Goal: Task Accomplishment & Management: Understand process/instructions

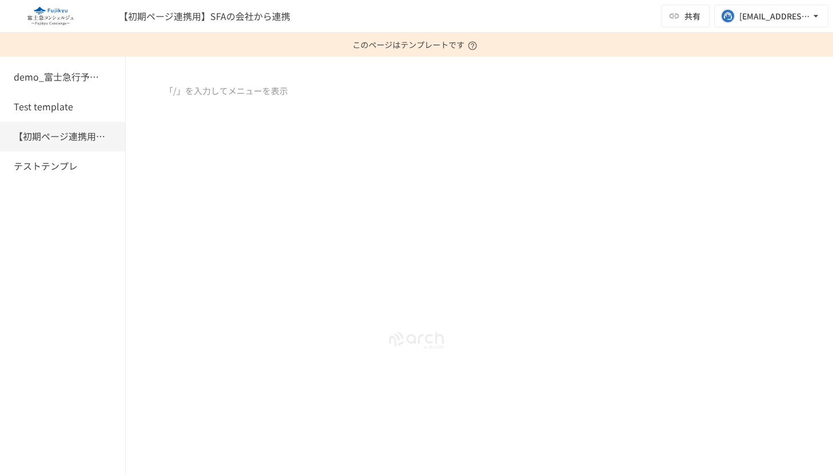
click at [317, 289] on div at bounding box center [416, 342] width 833 height 135
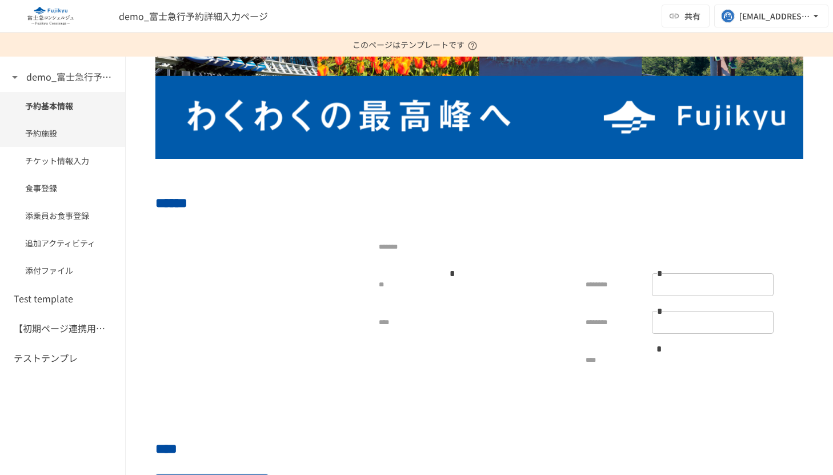
scroll to position [79, 0]
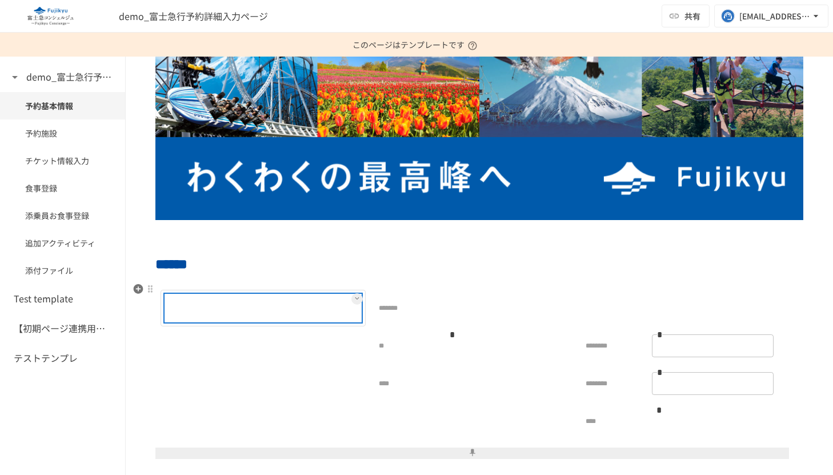
click at [224, 300] on div at bounding box center [197, 308] width 62 height 23
click at [352, 300] on button at bounding box center [357, 298] width 11 height 11
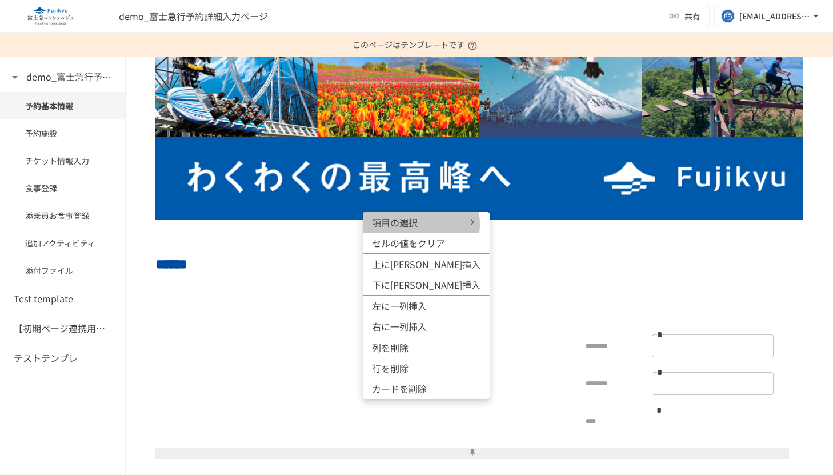
click at [421, 224] on span "項目の選択" at bounding box center [406, 223] width 69 height 14
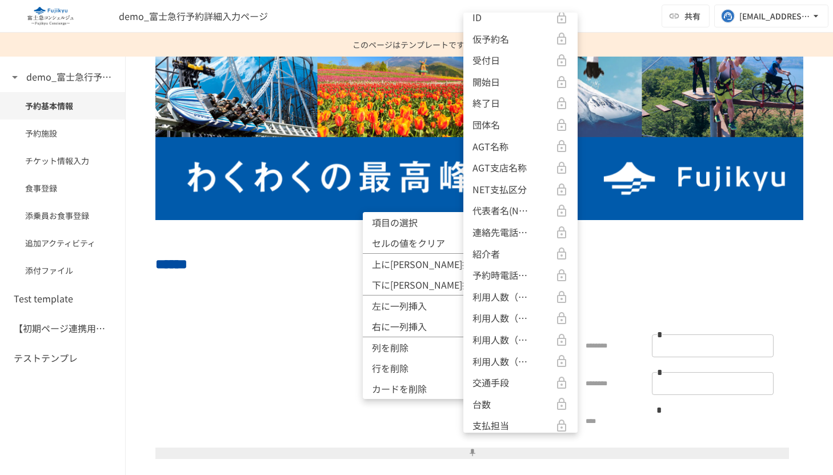
scroll to position [0, 0]
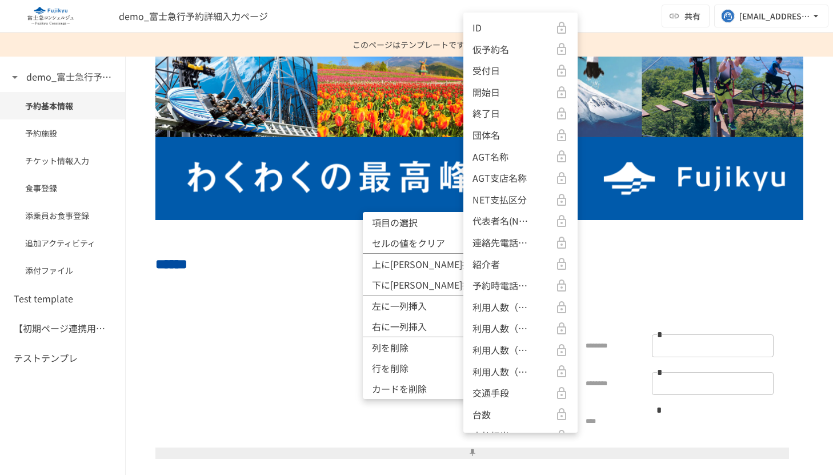
drag, startPoint x: 278, startPoint y: 296, endPoint x: 260, endPoint y: 302, distance: 19.3
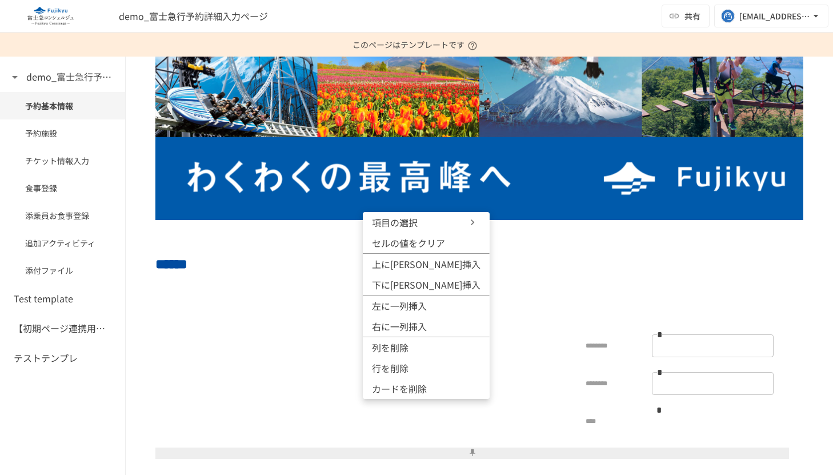
click at [219, 316] on div at bounding box center [416, 237] width 833 height 475
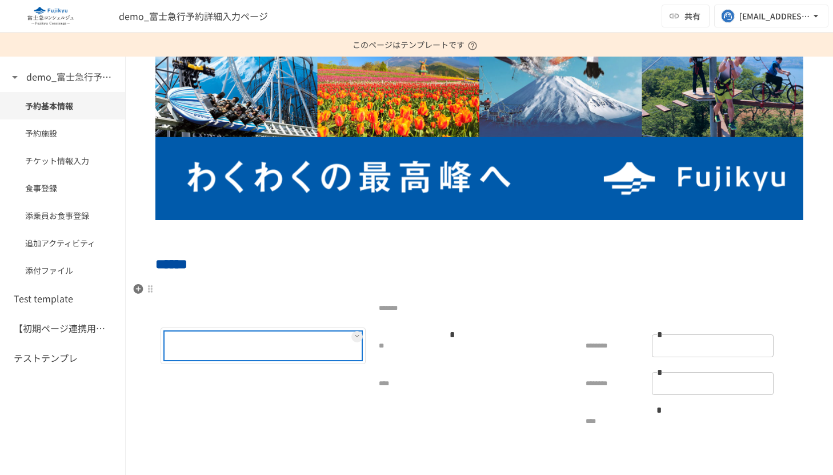
drag, startPoint x: 217, startPoint y: 341, endPoint x: 246, endPoint y: 341, distance: 28.6
click at [217, 341] on div at bounding box center [197, 345] width 62 height 23
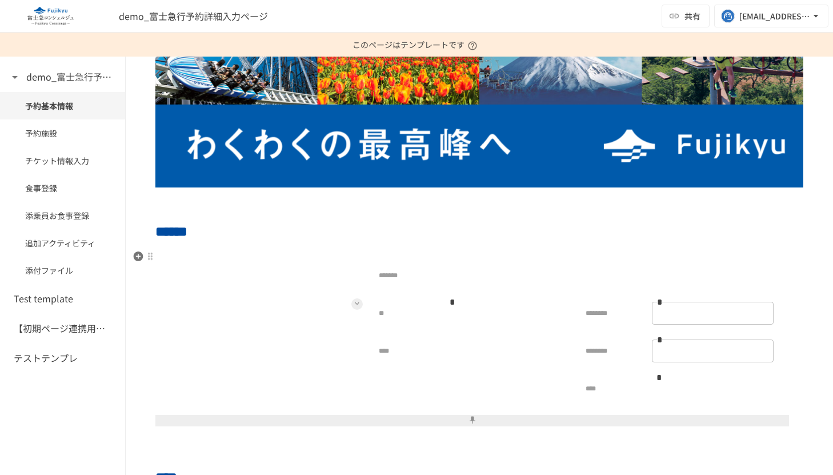
click at [352, 303] on button at bounding box center [357, 303] width 11 height 11
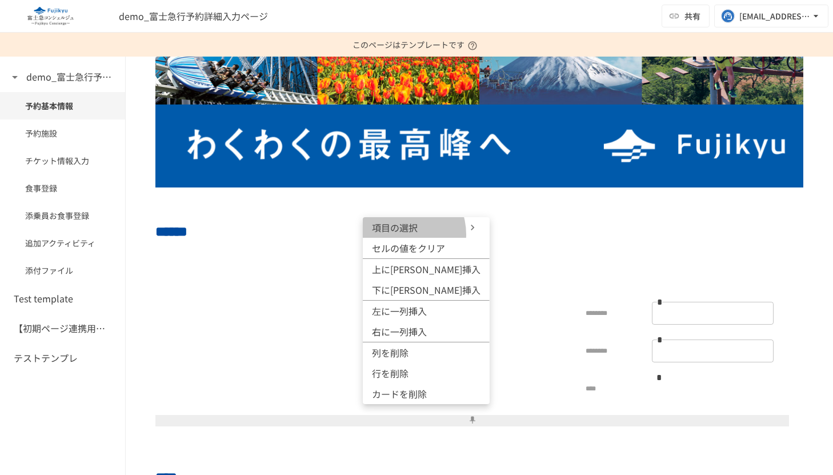
click at [398, 234] on li "項目の選択" at bounding box center [426, 227] width 127 height 21
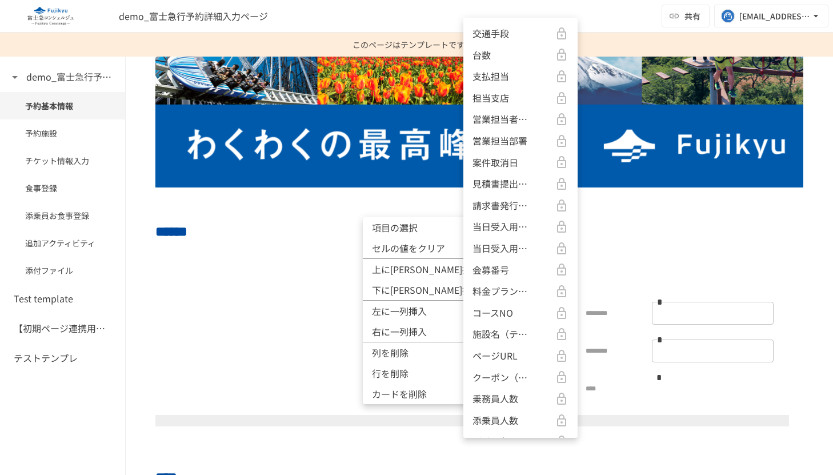
scroll to position [707, 0]
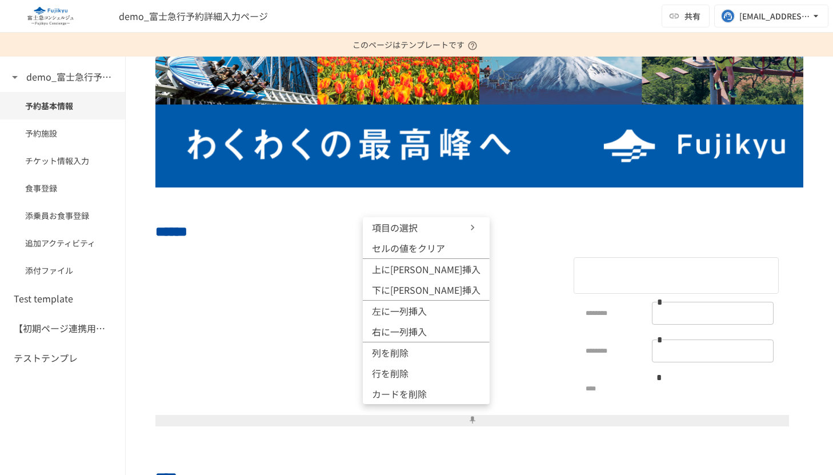
drag, startPoint x: 655, startPoint y: 258, endPoint x: 635, endPoint y: 269, distance: 22.3
click at [653, 260] on div at bounding box center [416, 237] width 833 height 475
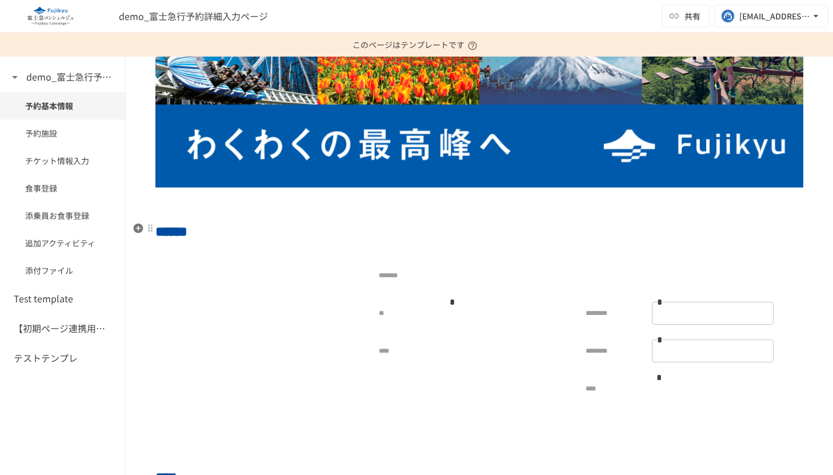
click at [650, 232] on h2 "******" at bounding box center [479, 231] width 648 height 23
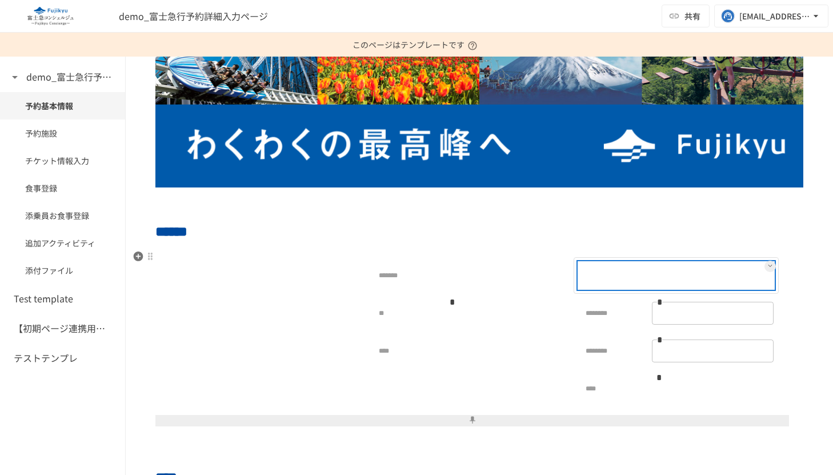
click at [633, 269] on div at bounding box center [610, 275] width 62 height 23
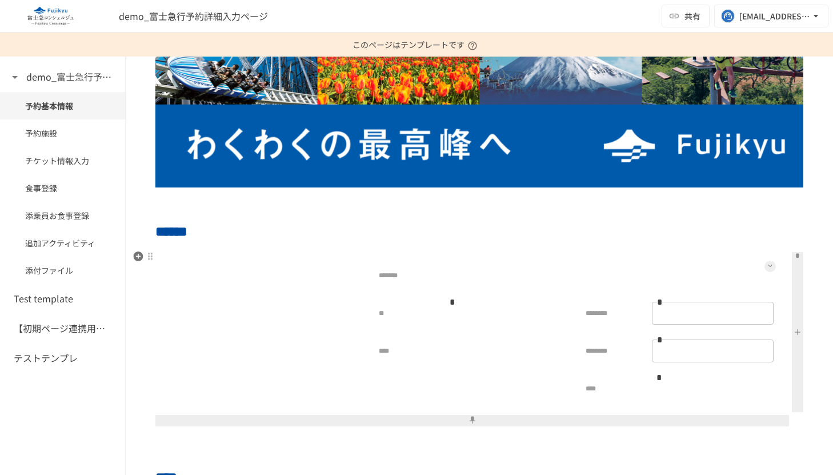
click at [765, 265] on button at bounding box center [770, 266] width 11 height 11
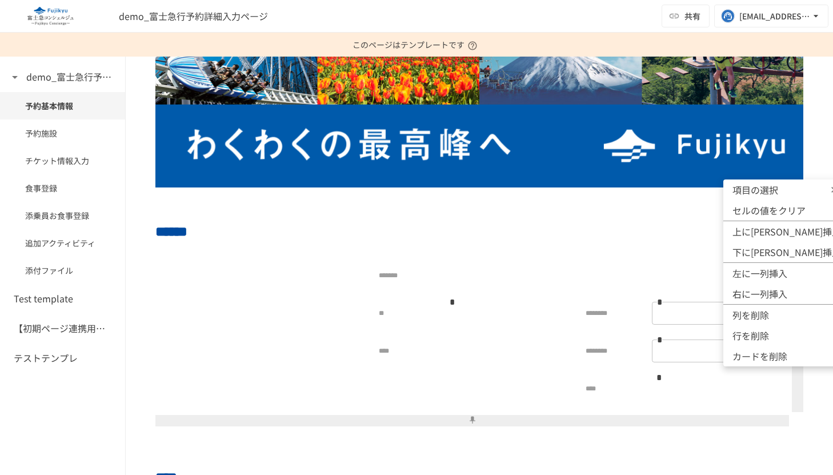
click at [767, 195] on span "項目の選択" at bounding box center [767, 190] width 69 height 14
click at [583, 296] on div at bounding box center [416, 237] width 833 height 475
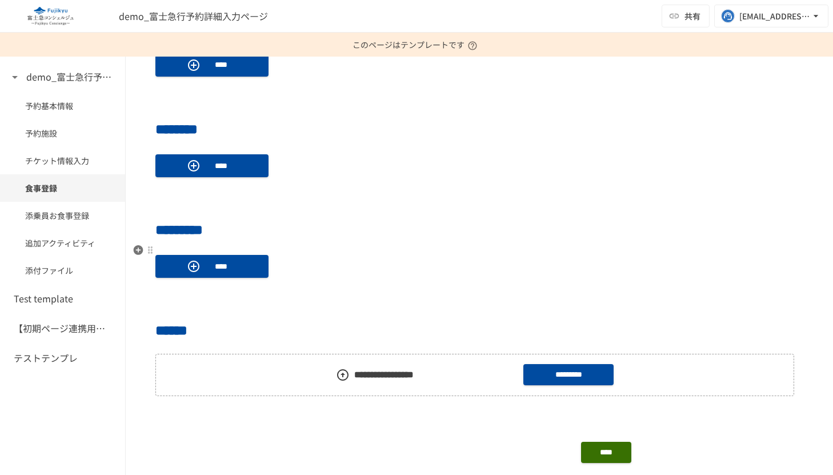
scroll to position [859, 0]
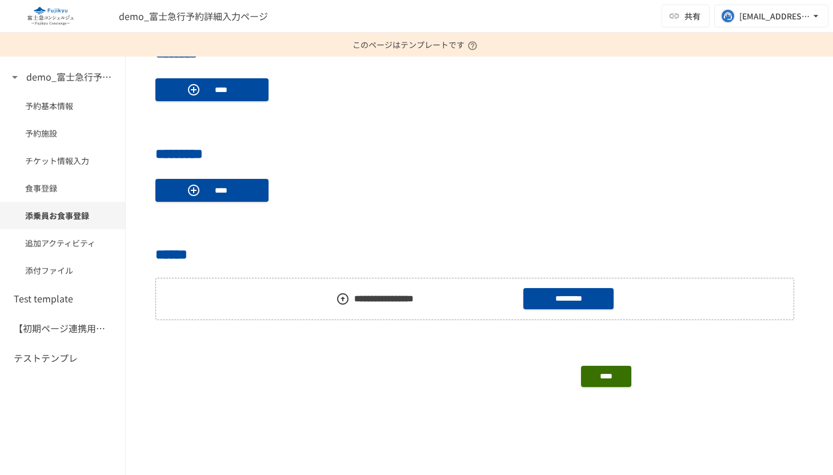
click at [364, 13] on div "demo_富士急行予約詳細入力ページ 共有 yuhei.tomita@geniee.co.jp" at bounding box center [416, 16] width 833 height 33
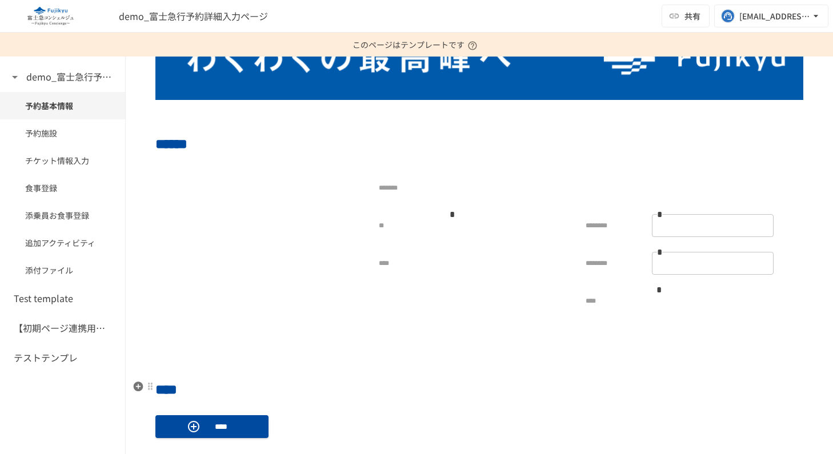
scroll to position [261, 0]
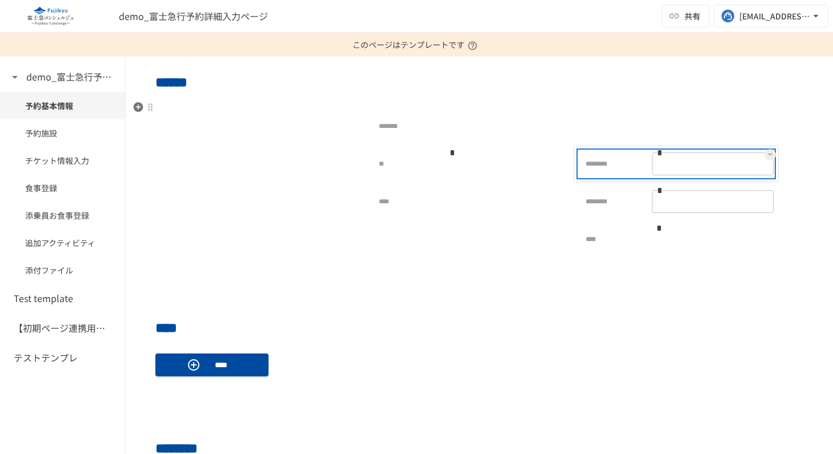
click at [603, 164] on p "********" at bounding box center [610, 166] width 62 height 14
drag, startPoint x: 606, startPoint y: 149, endPoint x: 609, endPoint y: 143, distance: 6.9
click at [607, 151] on div "******** * *" at bounding box center [676, 164] width 195 height 26
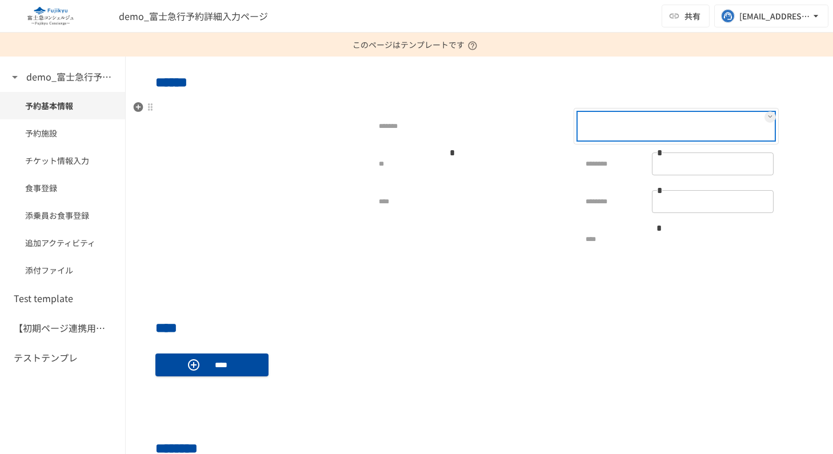
click at [609, 127] on div at bounding box center [610, 126] width 62 height 23
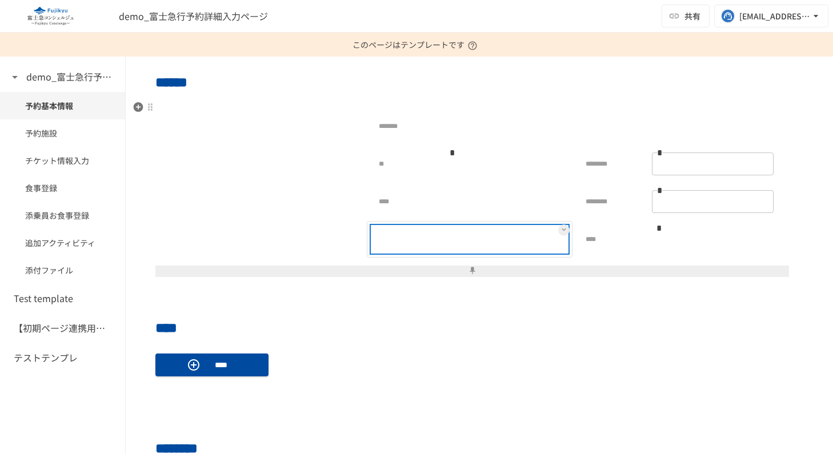
drag, startPoint x: 445, startPoint y: 232, endPoint x: 499, endPoint y: 231, distance: 54.3
click at [446, 233] on p at bounding box center [452, 240] width 14 height 14
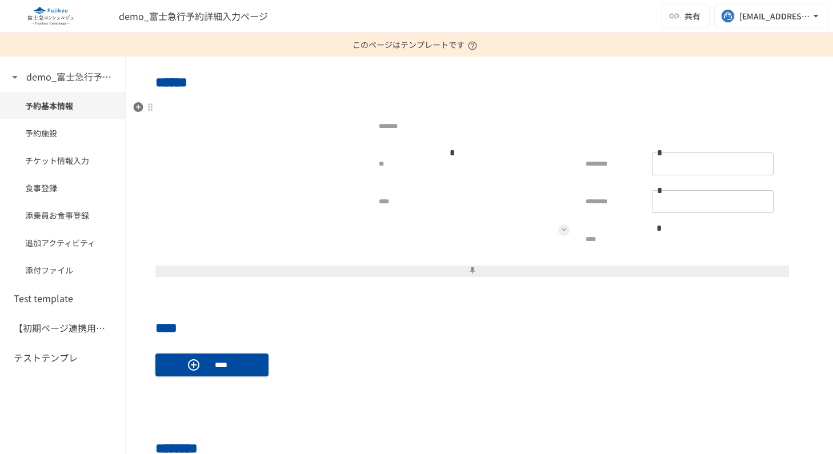
click at [562, 229] on icon at bounding box center [564, 230] width 5 height 5
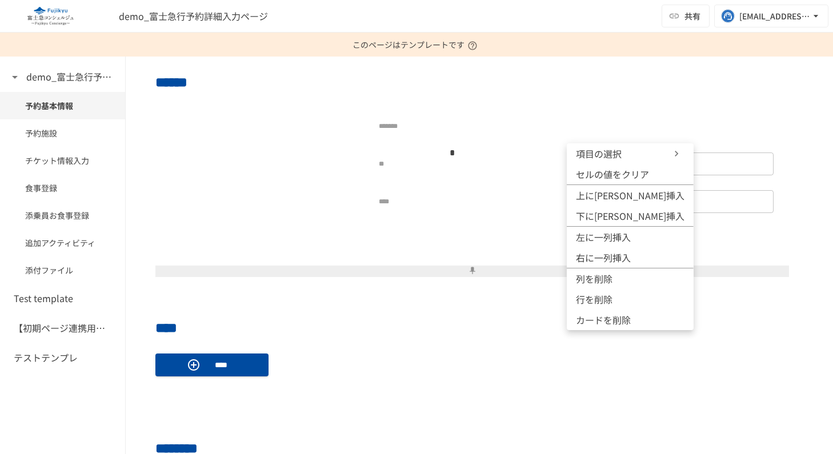
click at [620, 162] on li "項目の選択" at bounding box center [630, 153] width 127 height 21
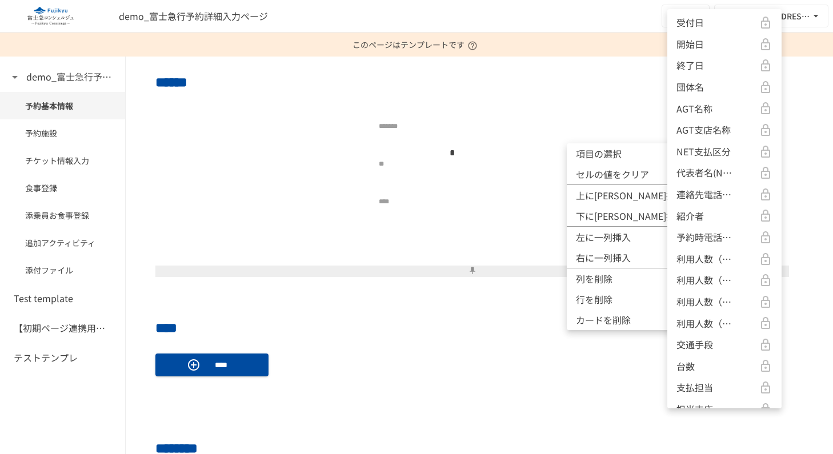
scroll to position [0, 0]
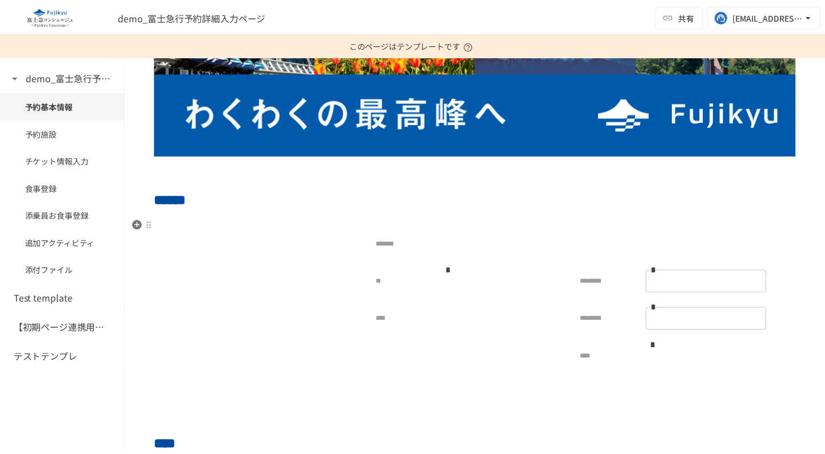
scroll to position [218, 0]
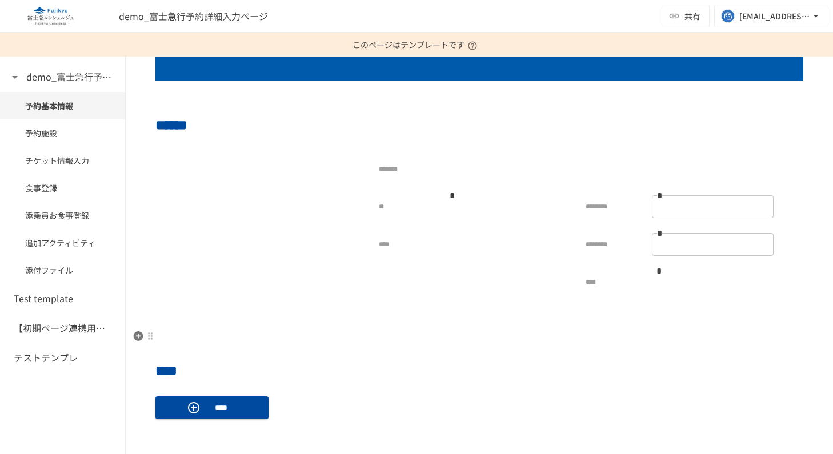
click at [249, 342] on p at bounding box center [479, 339] width 648 height 15
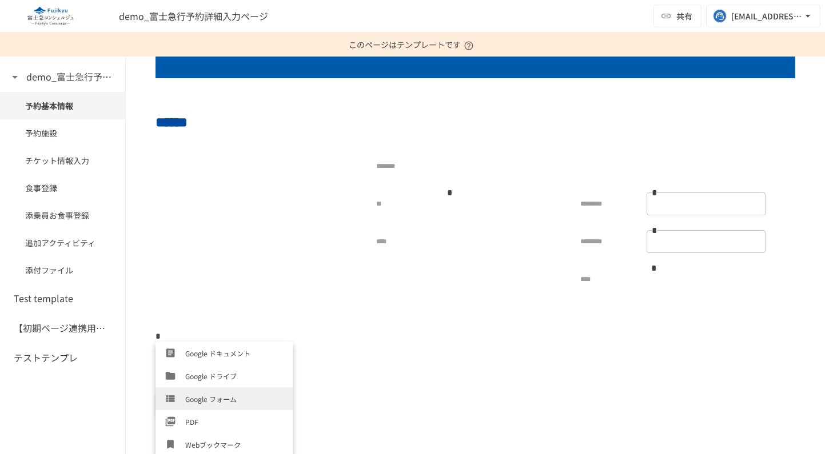
scroll to position [526, 0]
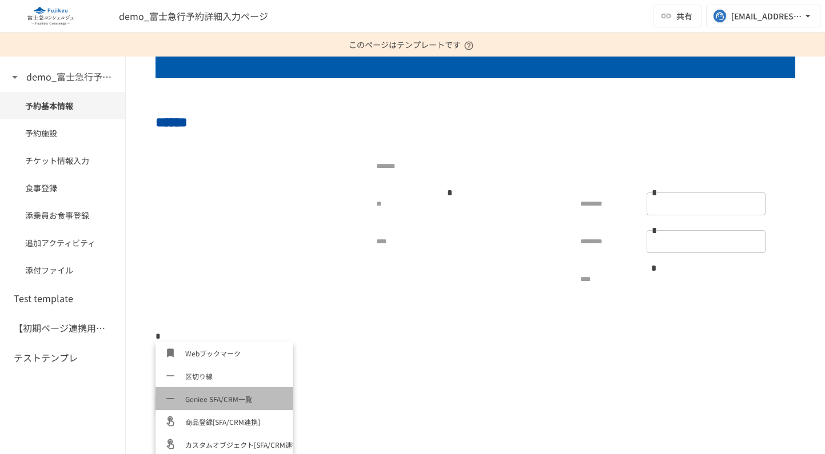
click at [254, 399] on span "Geniee SFA/CRM一覧" at bounding box center [234, 399] width 98 height 11
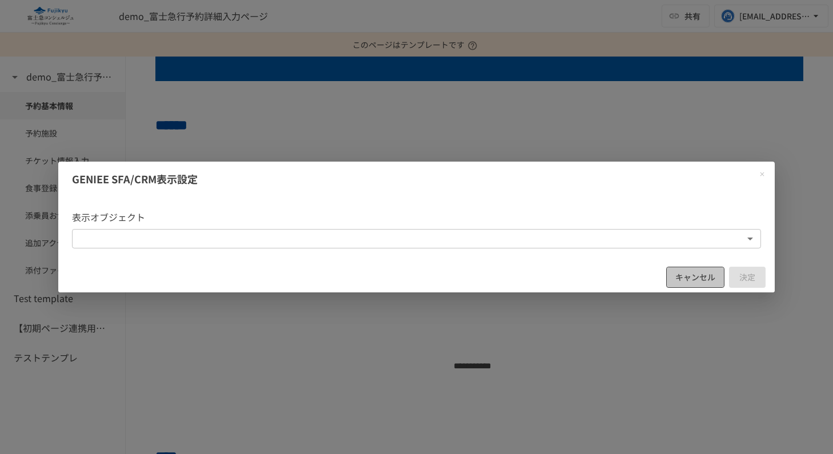
click at [686, 269] on button "キャンセル" at bounding box center [696, 277] width 58 height 21
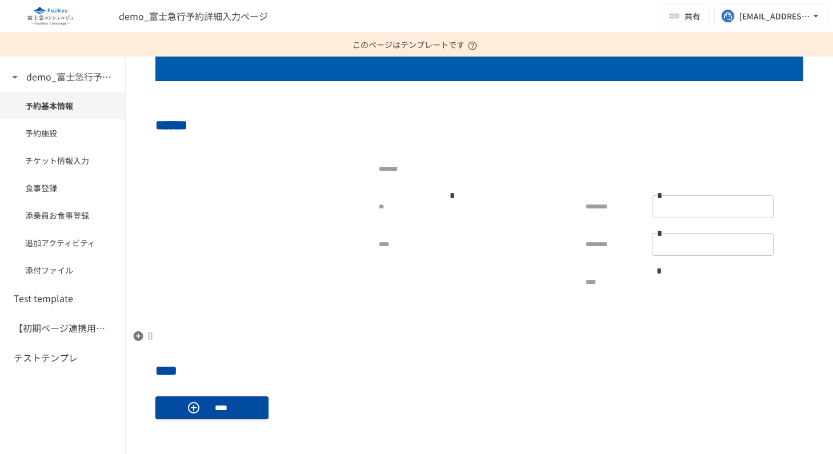
click at [288, 335] on p at bounding box center [479, 339] width 648 height 15
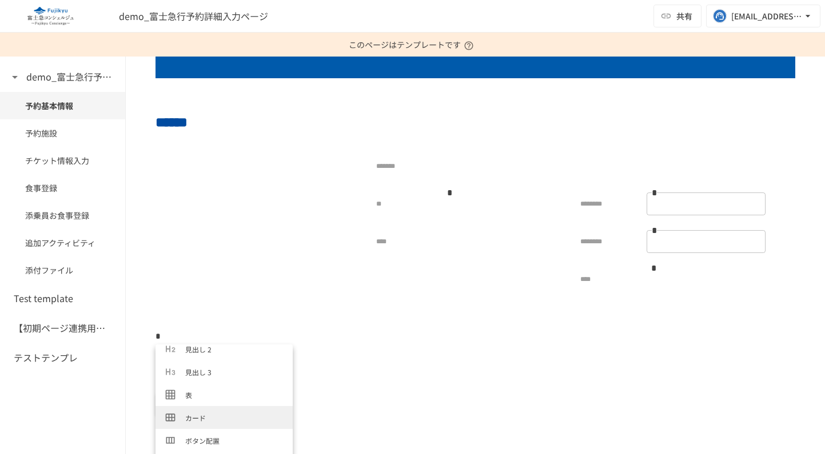
scroll to position [77, 0]
click at [214, 398] on span "カード" at bounding box center [234, 393] width 98 height 11
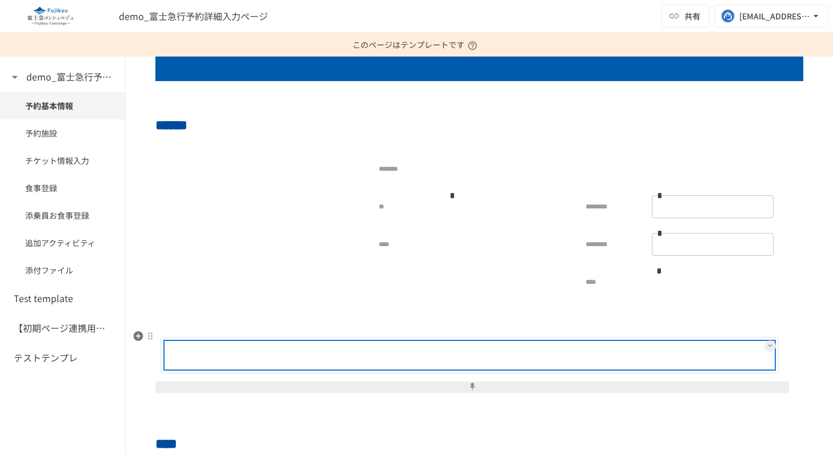
click at [300, 354] on div at bounding box center [506, 355] width 535 height 23
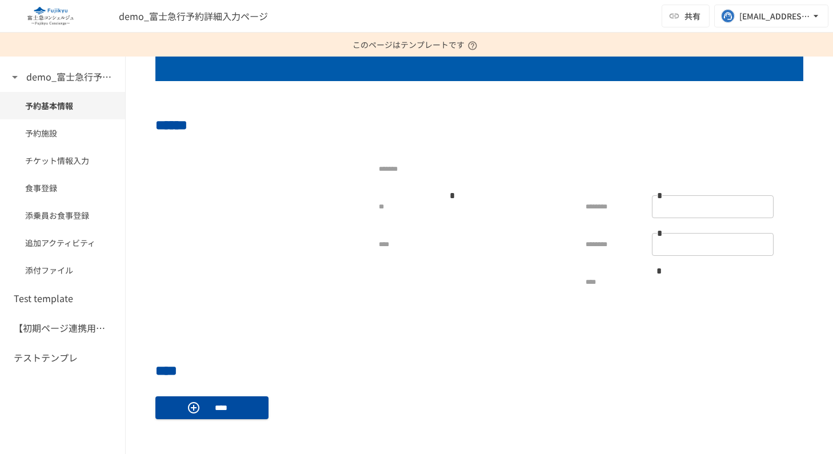
click at [474, 7] on div "demo_富士急行予約詳細入力ページ 共有 yuhei.tomita@geniee.co.jp" at bounding box center [416, 16] width 833 height 33
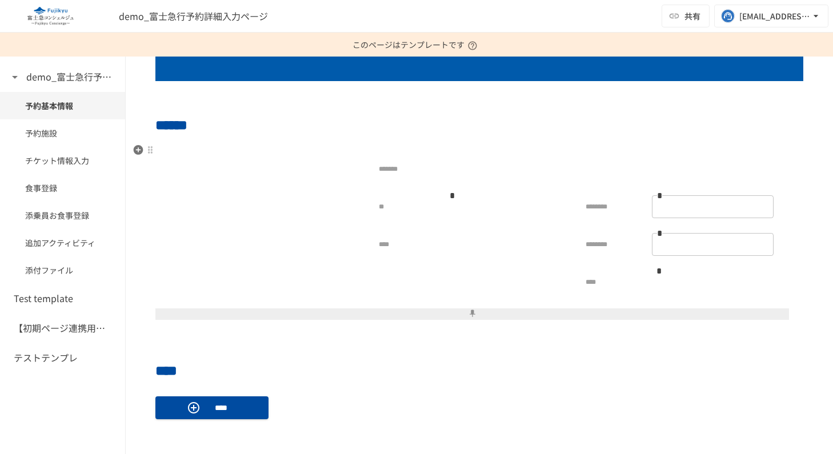
click at [273, 319] on div "******* ** * ******** * * **** ******** * * **** *" at bounding box center [476, 234] width 643 height 177
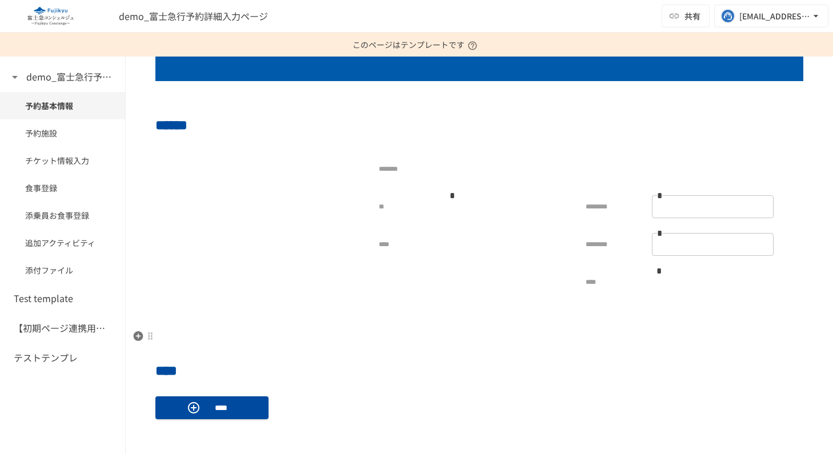
click at [268, 332] on p at bounding box center [479, 339] width 648 height 15
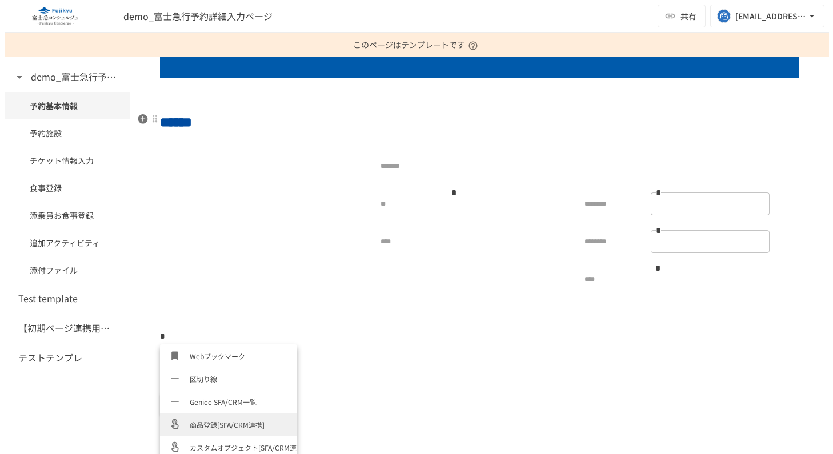
scroll to position [526, 0]
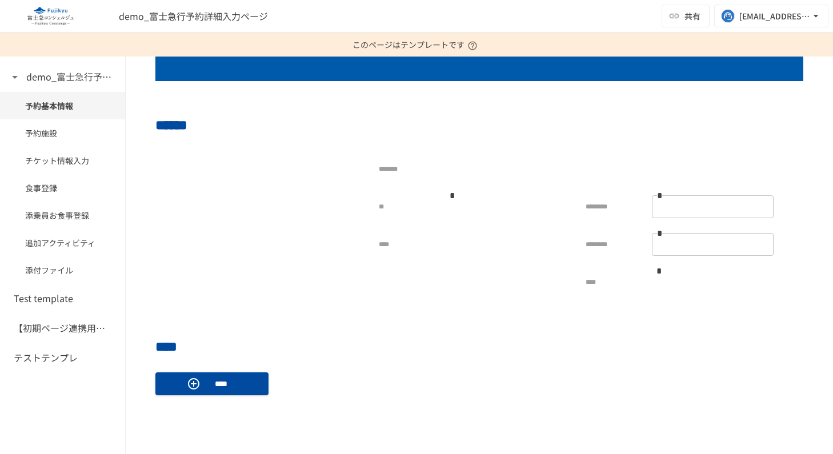
click at [523, 10] on div "demo_富士急行予約詳細入力ページ 共有 yuhei.tomita@geniee.co.jp" at bounding box center [416, 16] width 833 height 33
drag, startPoint x: 396, startPoint y: 36, endPoint x: 405, endPoint y: 29, distance: 11.0
click at [397, 36] on p "このページはテンプレートです" at bounding box center [417, 45] width 128 height 24
click at [408, 25] on div "demo_富士急行予約詳細入力ページ 共有 yuhei.tomita@geniee.co.jp" at bounding box center [416, 16] width 833 height 33
